Goal: Task Accomplishment & Management: Complete application form

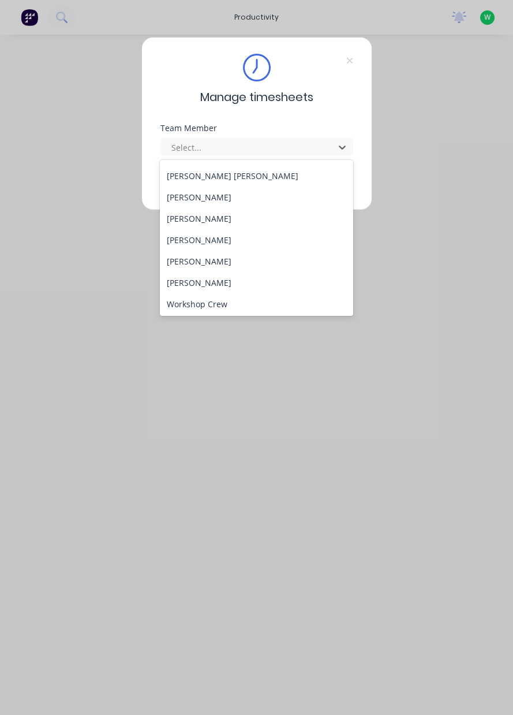
scroll to position [404, 0]
click at [249, 266] on div "[PERSON_NAME]" at bounding box center [256, 259] width 193 height 21
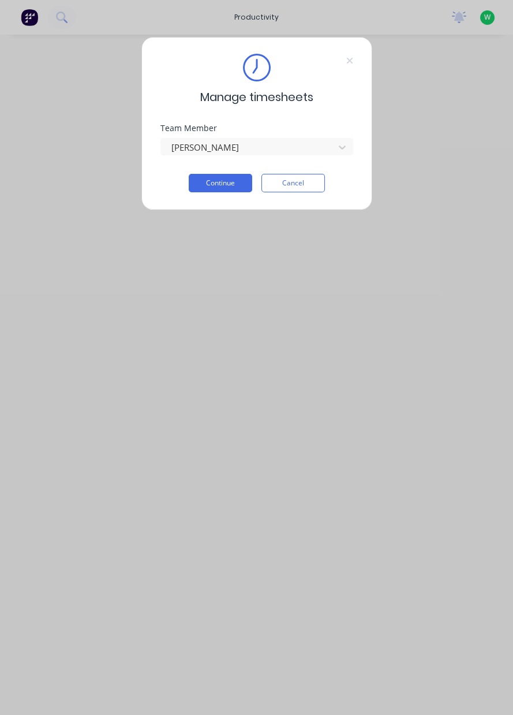
click at [226, 185] on button "Continue" at bounding box center [221, 183] width 64 height 18
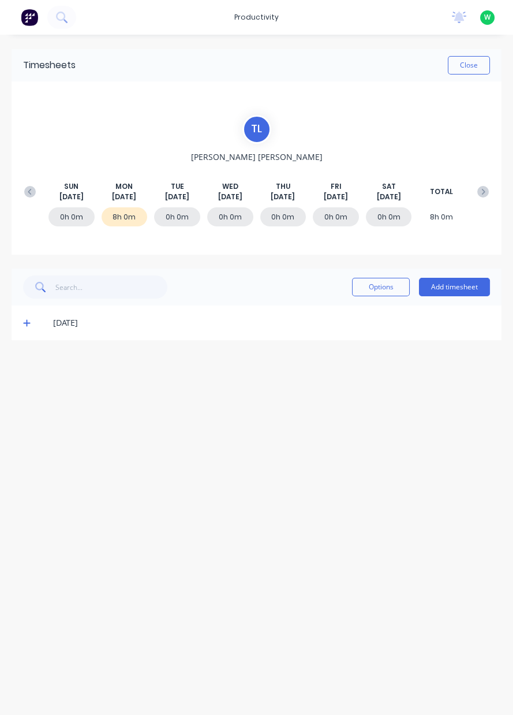
click at [455, 290] on button "Add timesheet" at bounding box center [454, 287] width 71 height 18
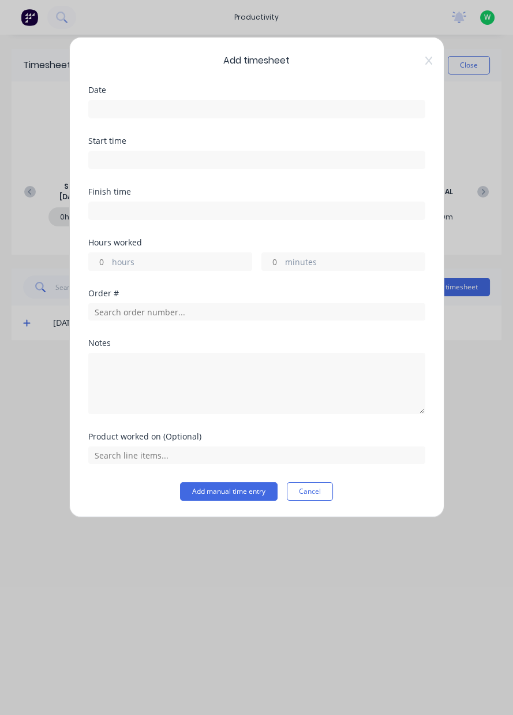
click at [380, 113] on input at bounding box center [257, 108] width 336 height 17
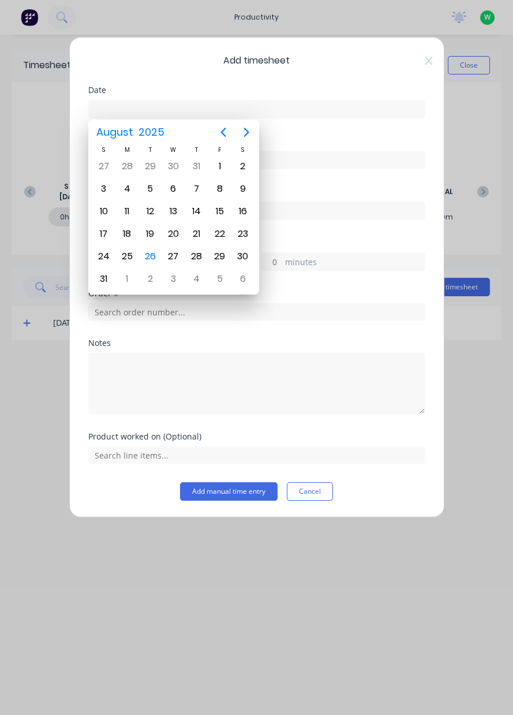
click at [158, 255] on div "26" at bounding box center [149, 256] width 17 height 17
type input "[DATE]"
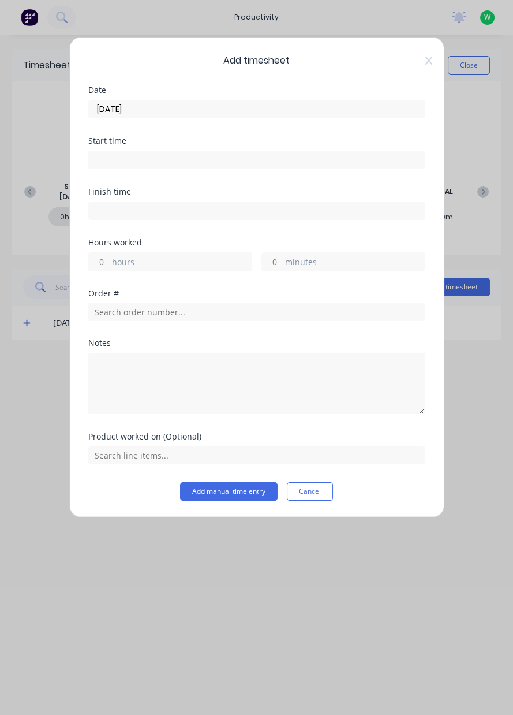
click at [189, 268] on label "hours" at bounding box center [182, 263] width 140 height 14
click at [109, 268] on input "hours" at bounding box center [99, 261] width 20 height 17
type input "1.25"
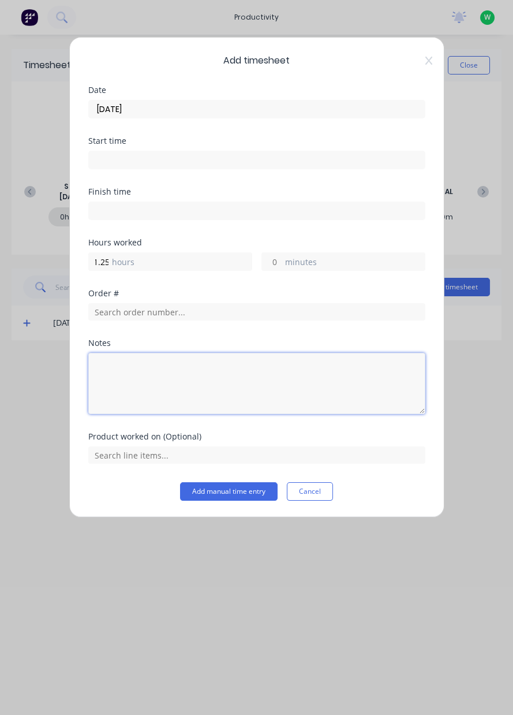
click at [128, 394] on textarea at bounding box center [256, 383] width 337 height 61
type textarea "Sweeping driveways"
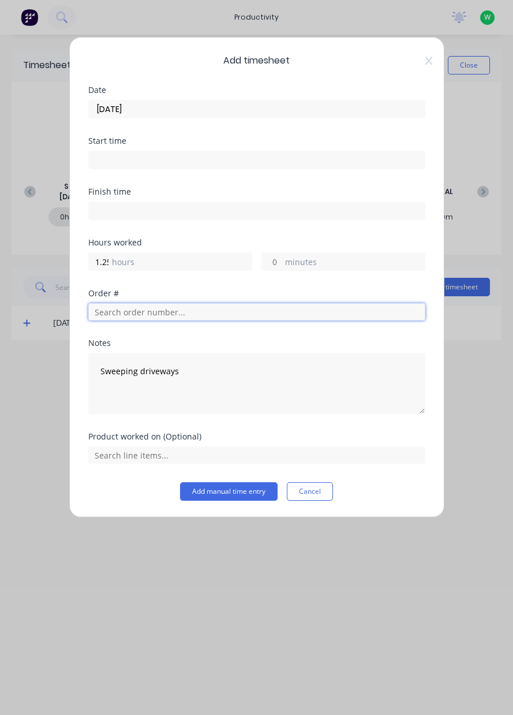
click at [281, 308] on input "text" at bounding box center [256, 311] width 337 height 17
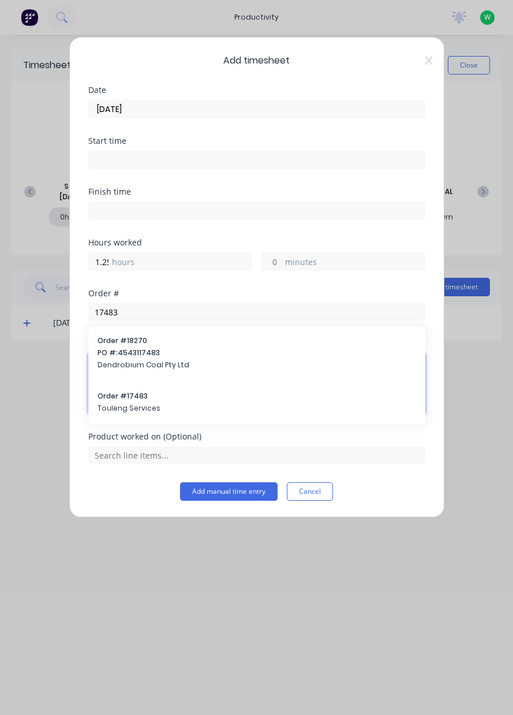
click at [117, 399] on textarea "Sweeping driveways" at bounding box center [256, 383] width 337 height 61
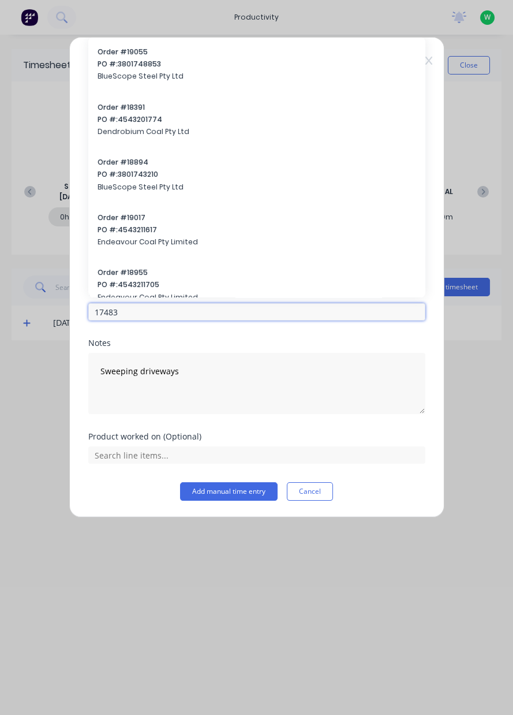
click at [137, 312] on input "17483" at bounding box center [256, 311] width 337 height 17
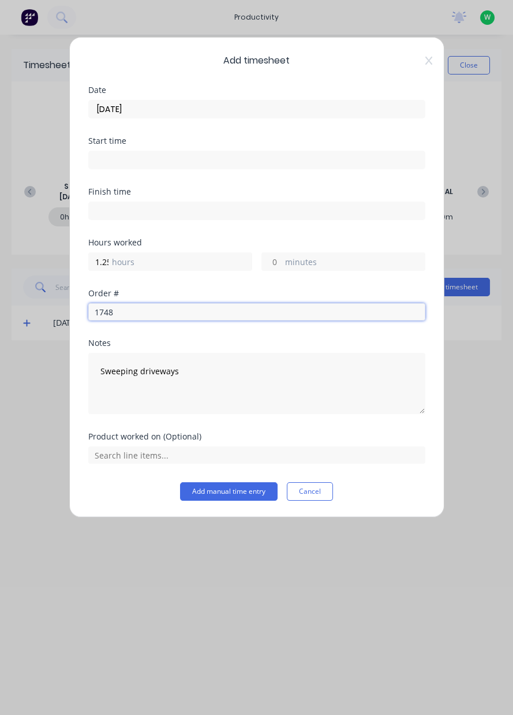
type input "17483"
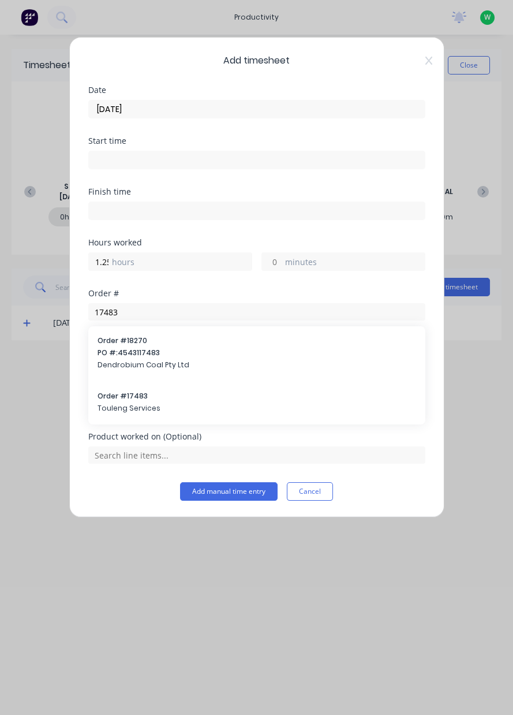
click at [110, 404] on span "Touleng Services" at bounding box center [257, 408] width 319 height 10
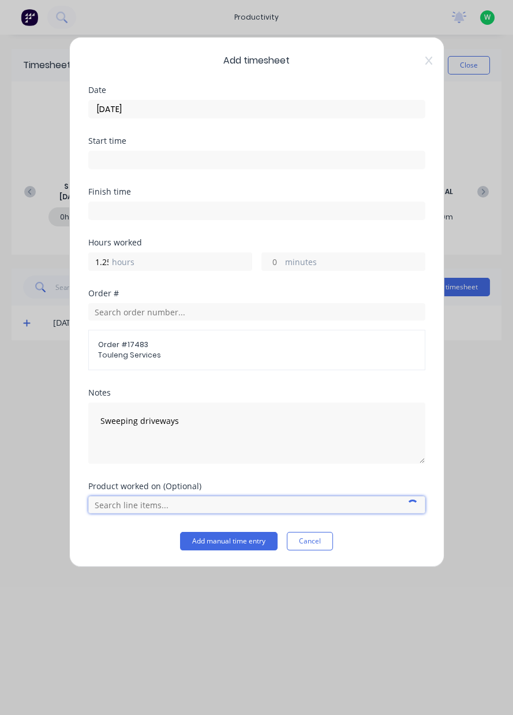
click at [118, 507] on input "text" at bounding box center [256, 504] width 337 height 17
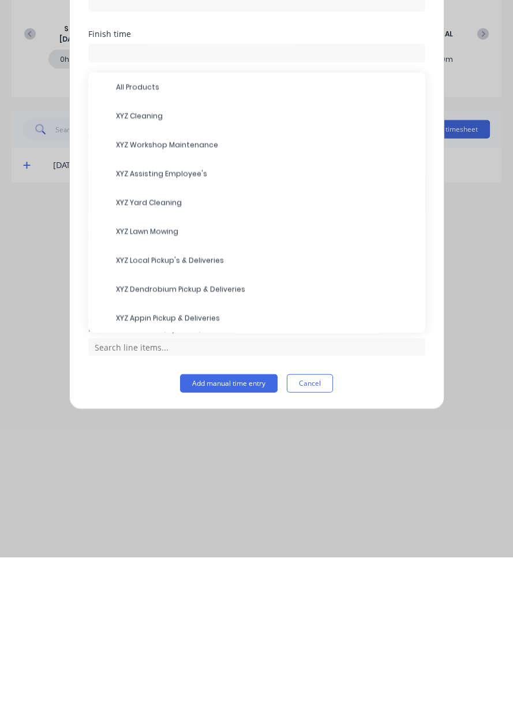
click at [125, 275] on span "XYZ Cleaning" at bounding box center [266, 273] width 300 height 10
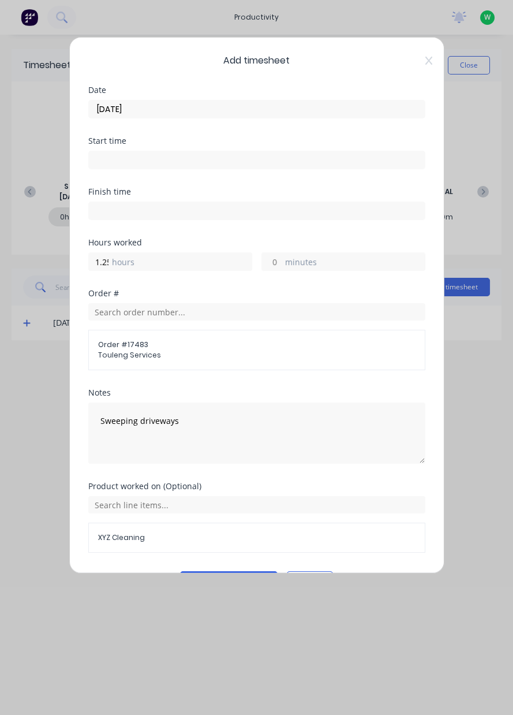
scroll to position [31, 0]
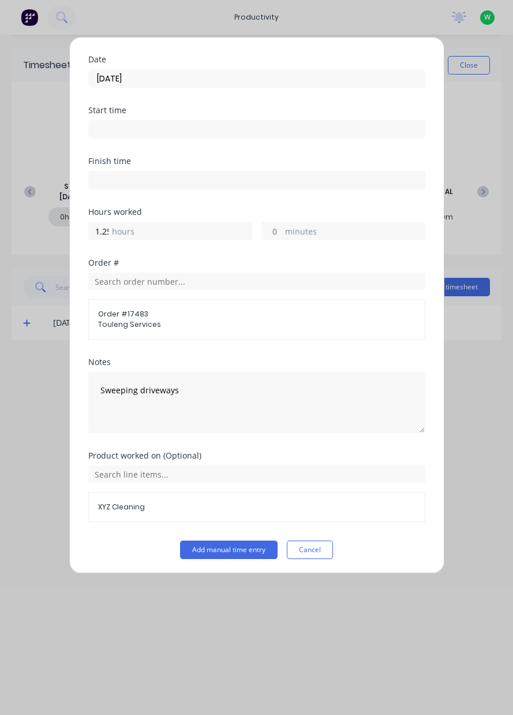
click at [213, 548] on button "Add manual time entry" at bounding box center [229, 549] width 98 height 18
